Goal: Information Seeking & Learning: Learn about a topic

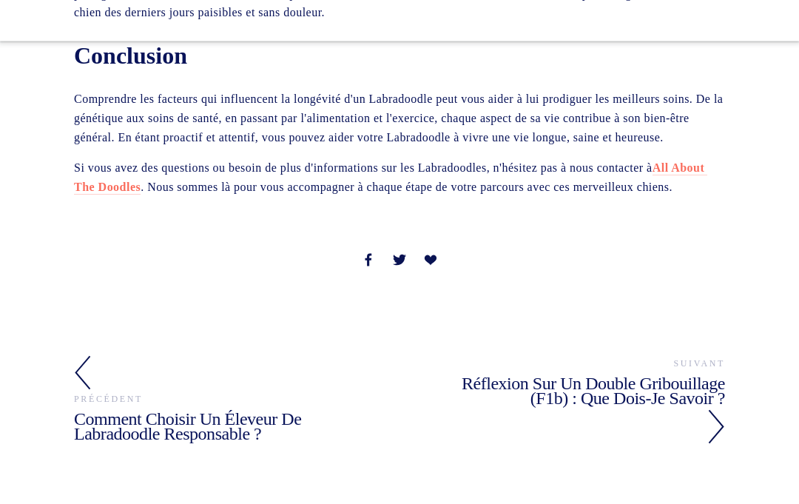
scroll to position [2347, 0]
click at [79, 409] on font "Comment choisir un éleveur de Labradoodle responsable ?" at bounding box center [187, 426] width 227 height 35
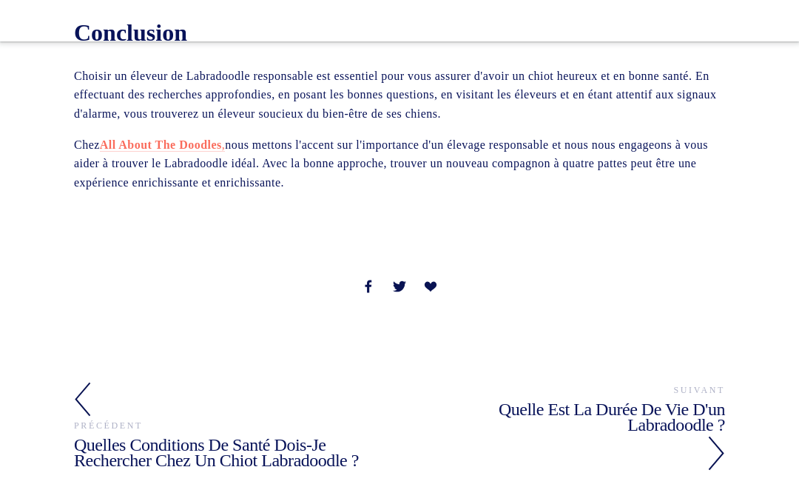
scroll to position [3713, 0]
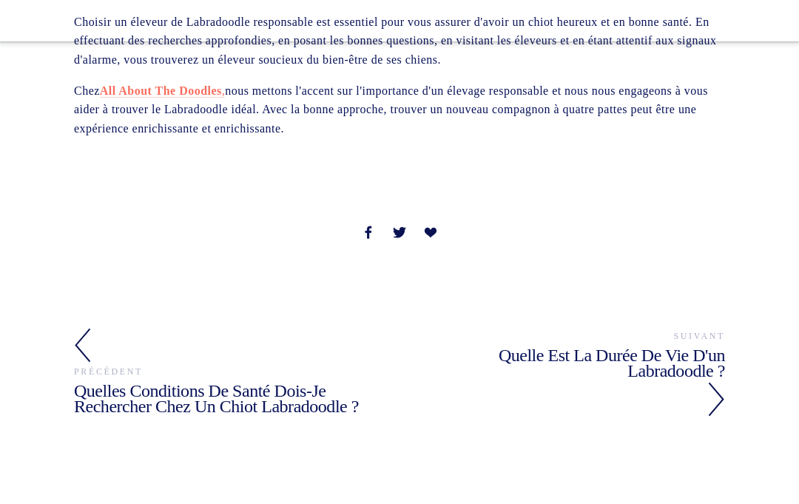
click at [92, 381] on font "Quelles conditions de santé dois-je rechercher chez un chiot Labradoodle ?" at bounding box center [216, 398] width 285 height 35
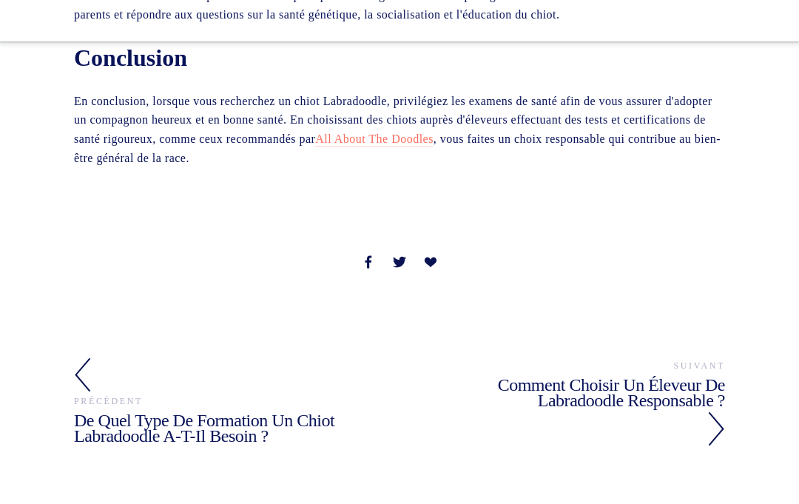
scroll to position [2080, 0]
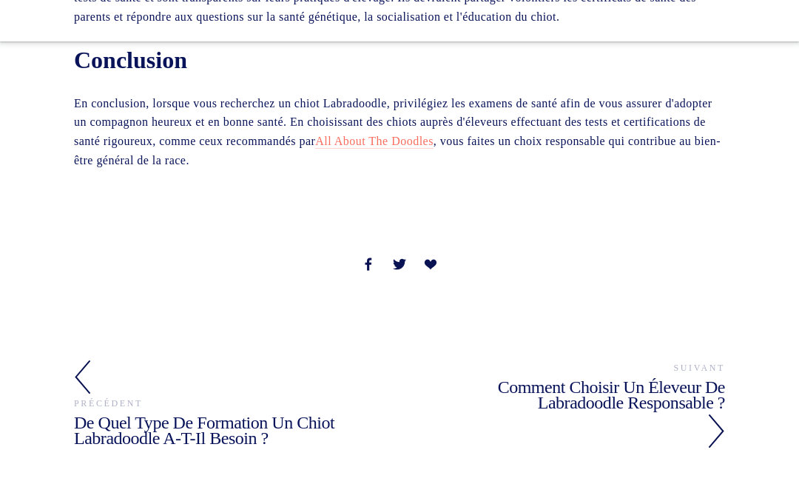
click at [562, 377] on font "Comment choisir un éleveur de Labradoodle responsable ?" at bounding box center [611, 394] width 227 height 35
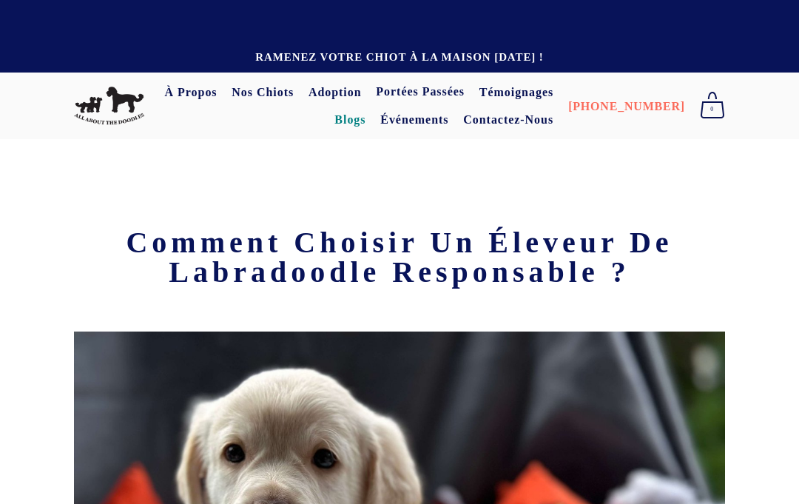
click at [286, 88] on font "Nos chiots" at bounding box center [263, 92] width 62 height 13
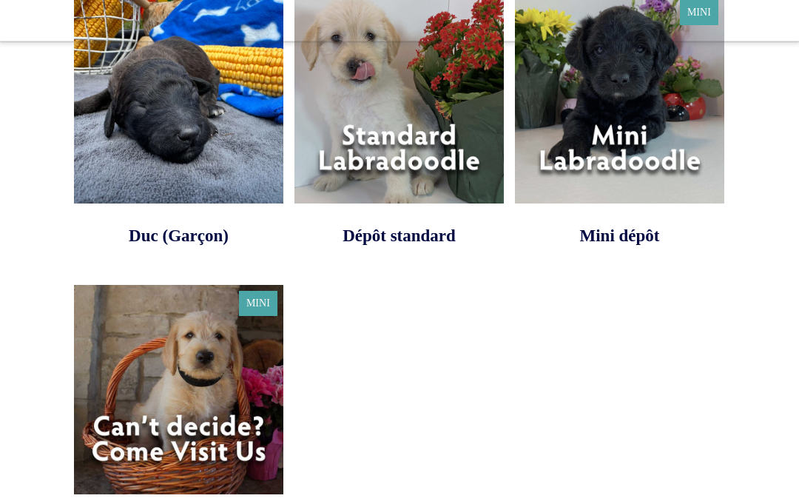
scroll to position [4252, 0]
click at [129, 306] on link at bounding box center [178, 412] width 209 height 254
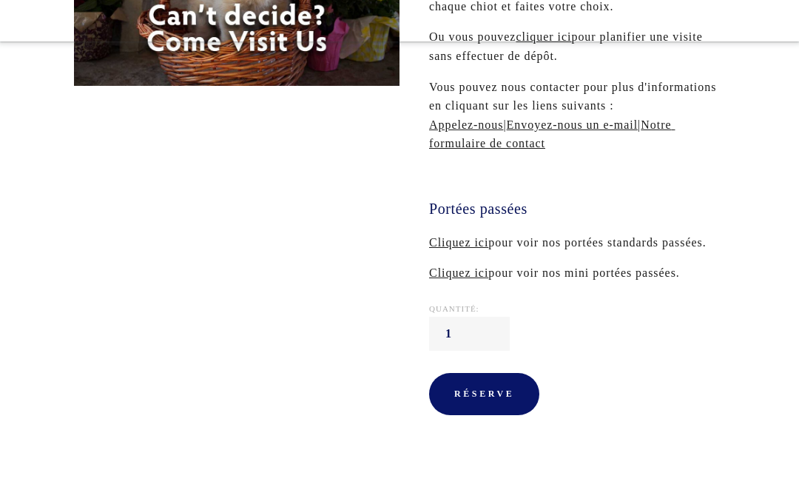
scroll to position [357, 0]
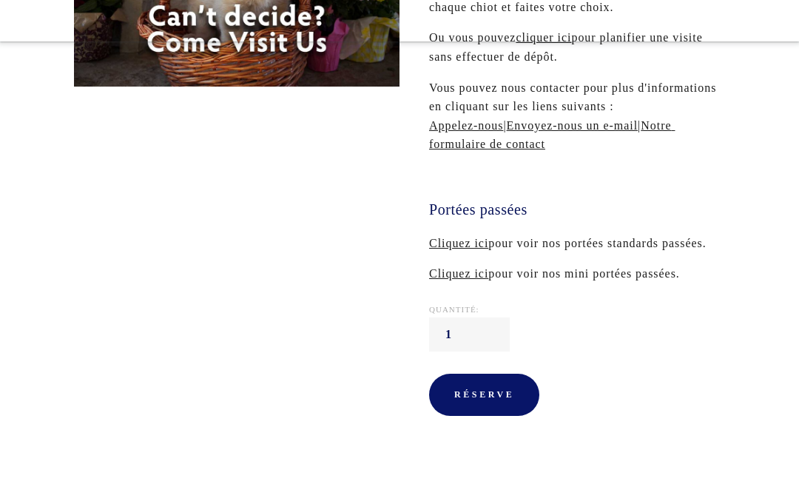
click at [449, 228] on div "Il s'agit d'un acompte général pour chiot. Cela signifie que vous pouvez verser…" at bounding box center [577, 102] width 296 height 361
click at [438, 240] on font "Cliquez ici" at bounding box center [458, 243] width 59 height 13
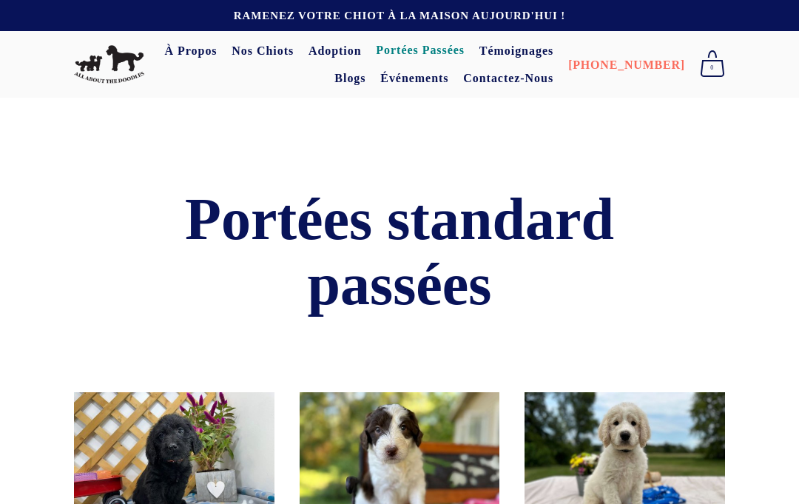
click at [340, 45] on font "Adoption" at bounding box center [335, 50] width 53 height 13
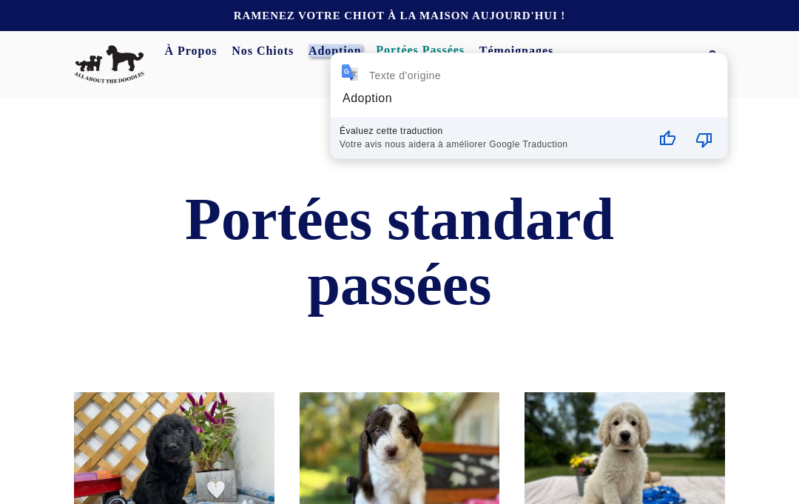
click at [104, 202] on div at bounding box center [89, 198] width 56 height 25
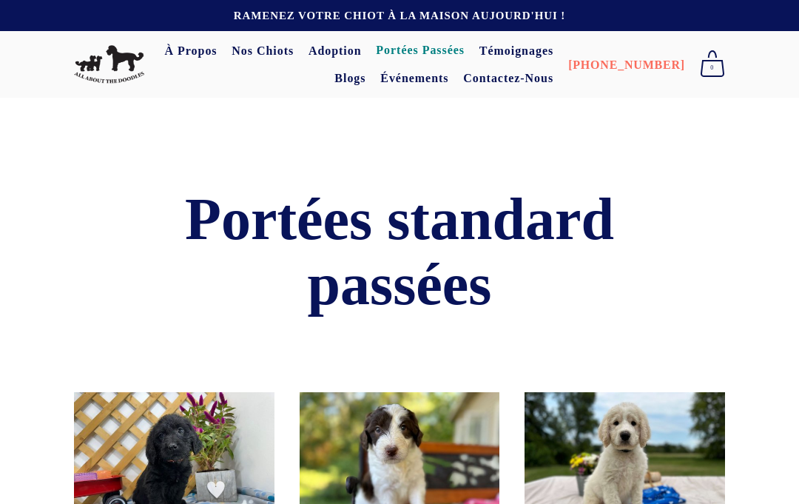
click at [73, 215] on div "Portées standard passées" at bounding box center [399, 282] width 676 height 193
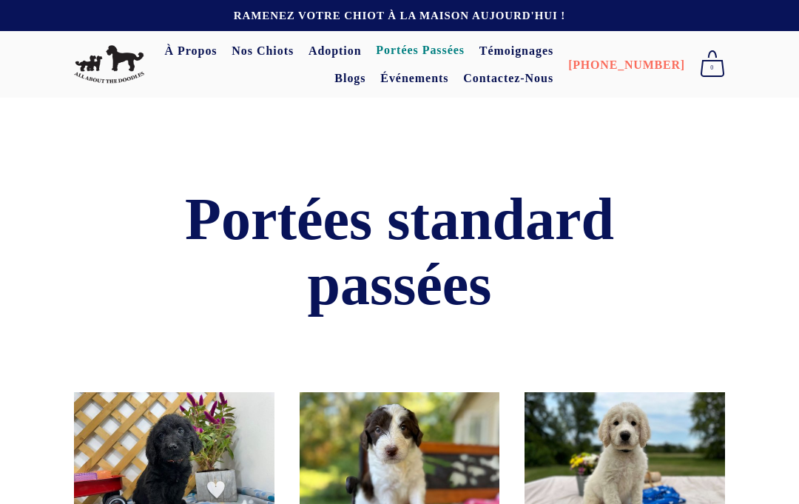
click at [553, 73] on font "Contactez-nous" at bounding box center [508, 79] width 90 height 13
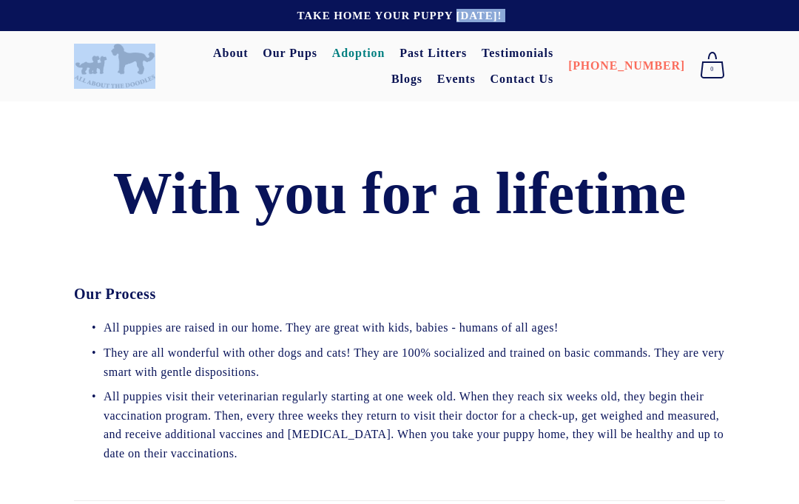
click at [248, 58] on link "About" at bounding box center [230, 53] width 35 height 27
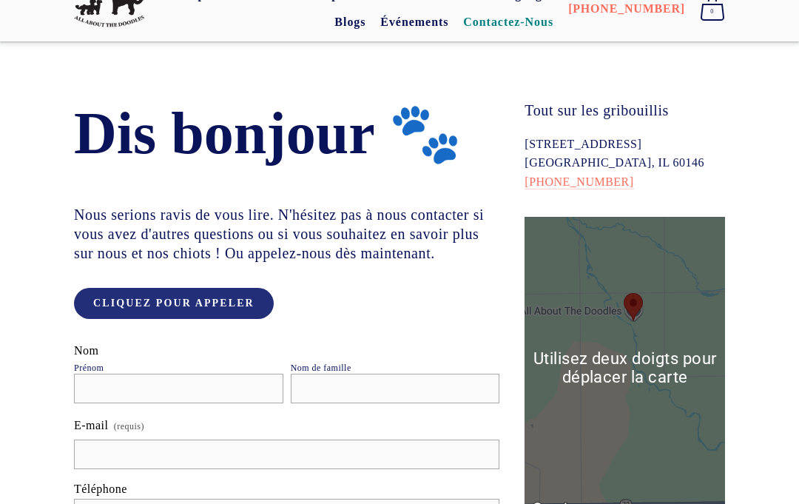
scroll to position [50, 0]
